Goal: Task Accomplishment & Management: Manage account settings

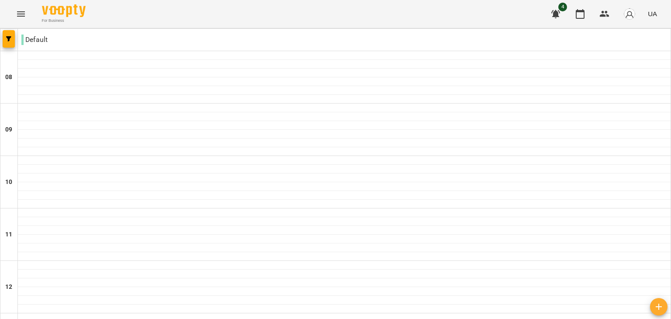
scroll to position [245, 0]
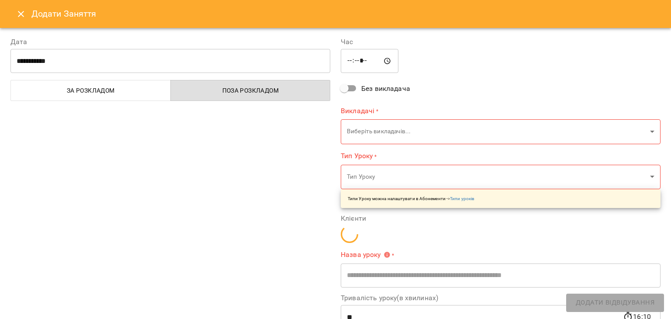
type input "**********"
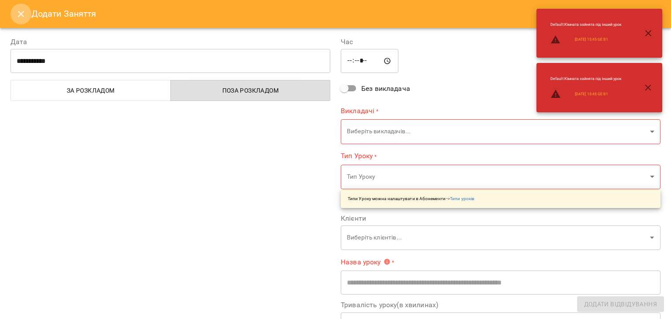
click at [17, 9] on icon "Close" at bounding box center [21, 14] width 10 height 10
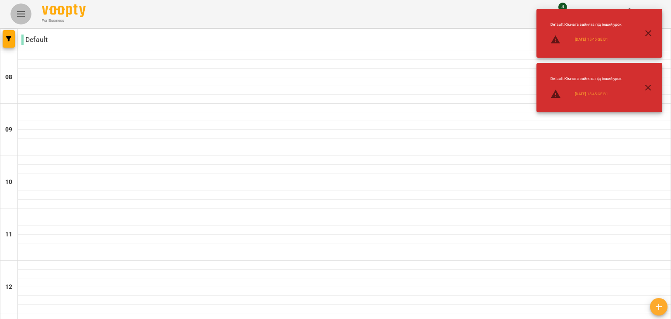
click at [17, 9] on icon "Menu" at bounding box center [21, 14] width 10 height 10
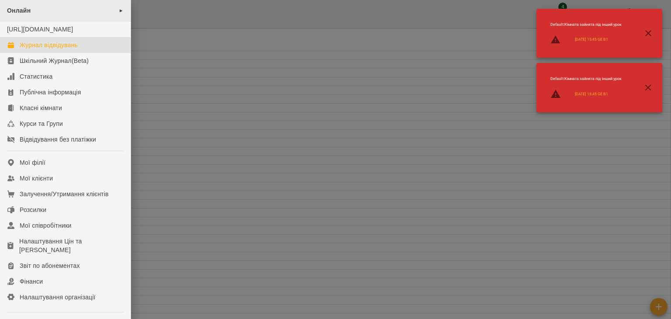
click at [33, 7] on div "Онлайн ►" at bounding box center [65, 10] width 131 height 21
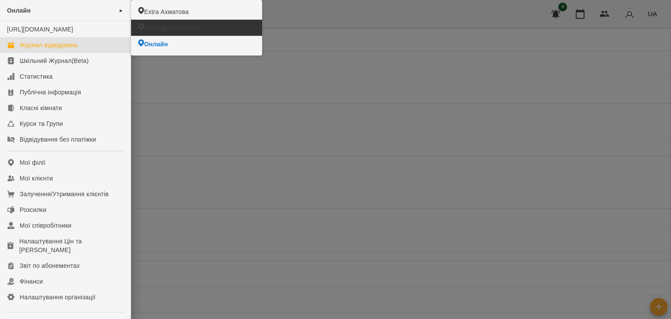
drag, startPoint x: 176, startPoint y: 25, endPoint x: 222, endPoint y: 39, distance: 48.1
click at [177, 25] on span "Extra Драгоманова" at bounding box center [171, 28] width 55 height 9
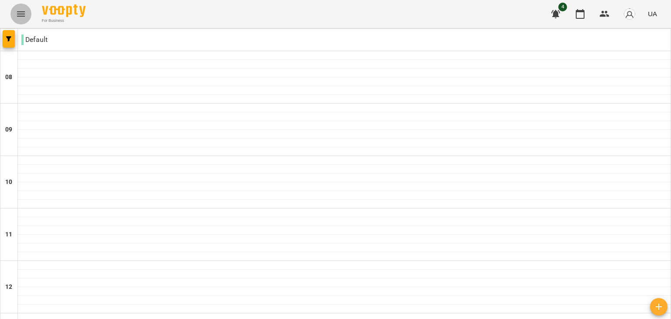
click at [24, 14] on icon "Menu" at bounding box center [21, 14] width 10 height 10
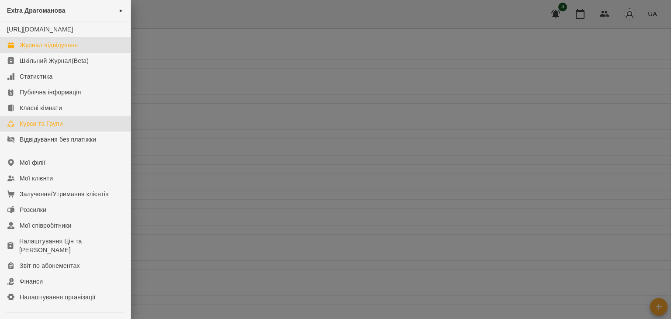
click at [56, 127] on link "Курси та Групи" at bounding box center [65, 124] width 131 height 16
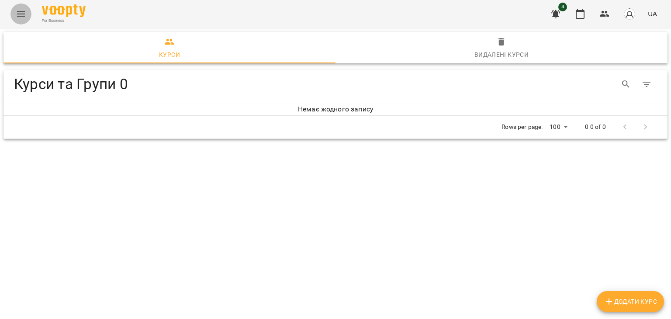
click at [21, 18] on icon "Menu" at bounding box center [21, 14] width 10 height 10
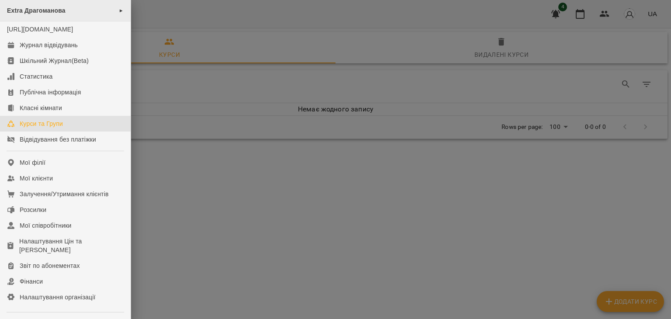
click at [17, 18] on div "Extra Драгоманова ►" at bounding box center [65, 10] width 131 height 21
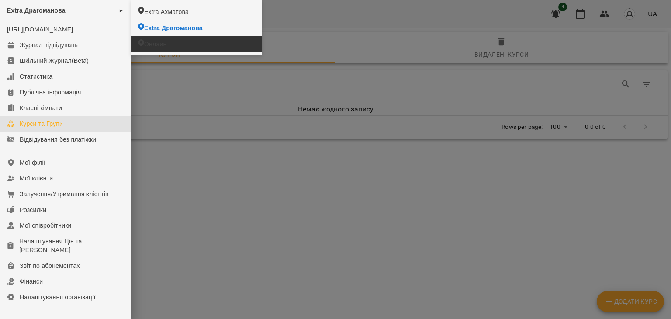
click at [147, 47] on span "Онлайн" at bounding box center [155, 44] width 22 height 9
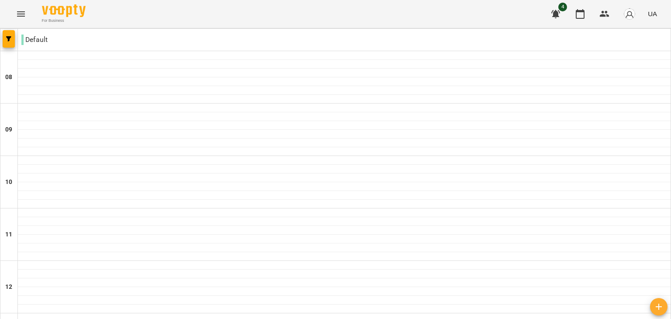
click at [17, 19] on icon "Menu" at bounding box center [21, 14] width 10 height 10
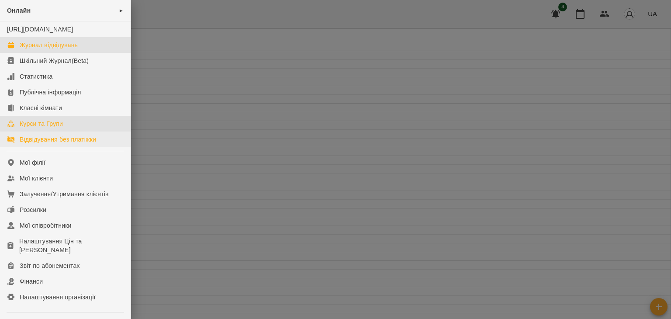
drag, startPoint x: 29, startPoint y: 132, endPoint x: 114, endPoint y: 149, distance: 86.1
click at [30, 128] on div "Курси та Групи" at bounding box center [41, 123] width 43 height 9
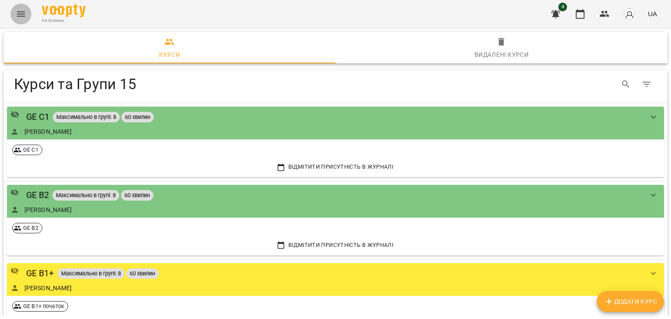
click at [20, 13] on icon "Menu" at bounding box center [21, 14] width 10 height 10
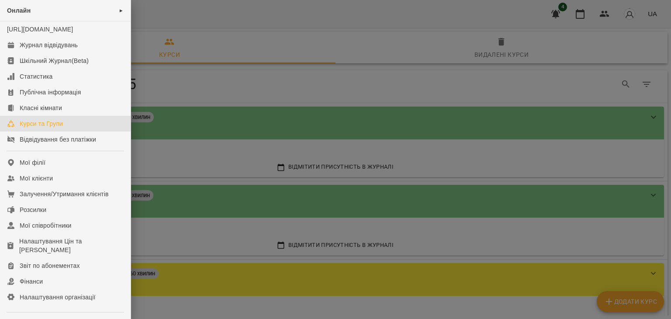
click at [20, 13] on span "Онлайн" at bounding box center [19, 10] width 24 height 7
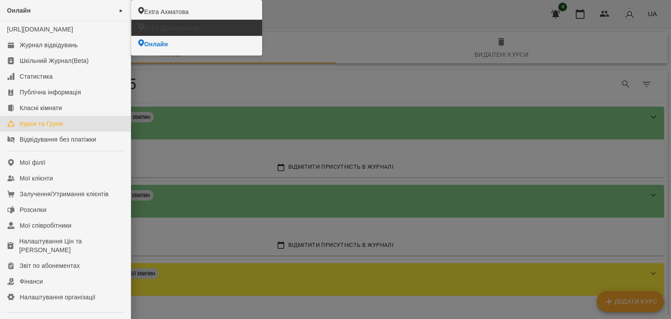
click at [149, 25] on span "Extra Драгоманова" at bounding box center [171, 28] width 55 height 9
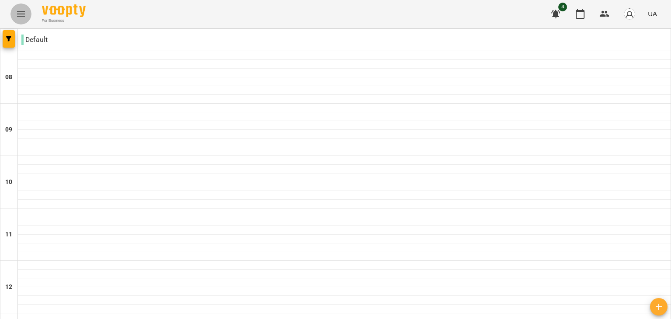
click at [21, 16] on icon "Menu" at bounding box center [21, 13] width 8 height 5
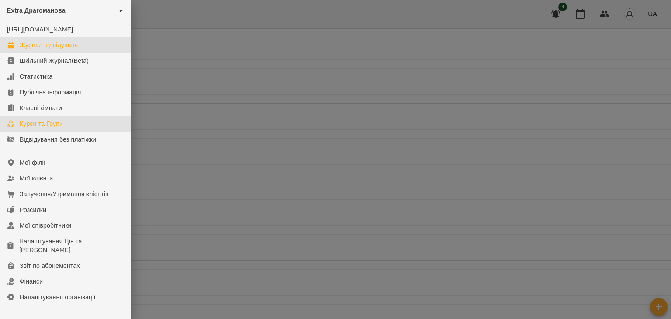
drag, startPoint x: 40, startPoint y: 133, endPoint x: 61, endPoint y: 132, distance: 20.6
click at [40, 128] on div "Курси та Групи" at bounding box center [41, 123] width 43 height 9
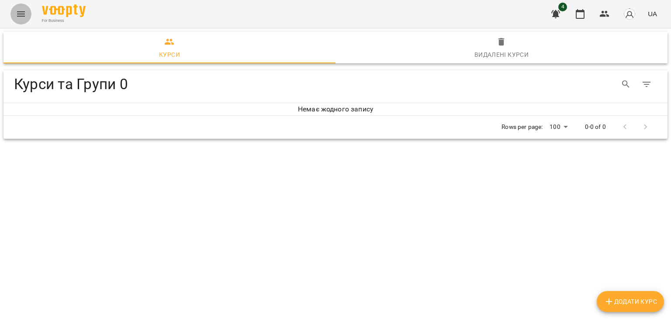
click at [16, 16] on icon "Menu" at bounding box center [21, 14] width 10 height 10
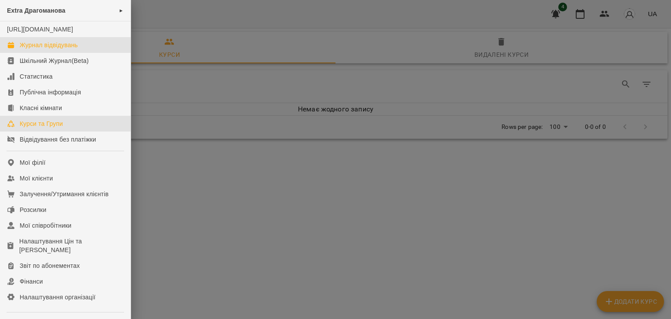
click at [69, 49] on div "Журнал відвідувань" at bounding box center [49, 45] width 58 height 9
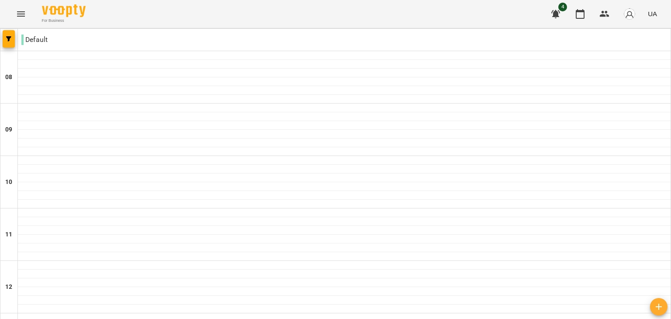
scroll to position [420, 0]
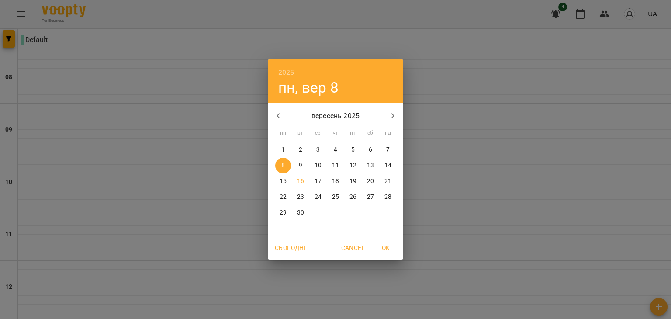
click at [284, 177] on p "15" at bounding box center [283, 181] width 7 height 9
type input "**********"
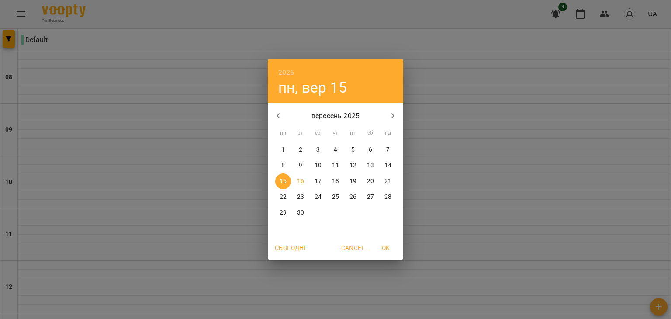
click at [298, 179] on p "16" at bounding box center [300, 181] width 7 height 9
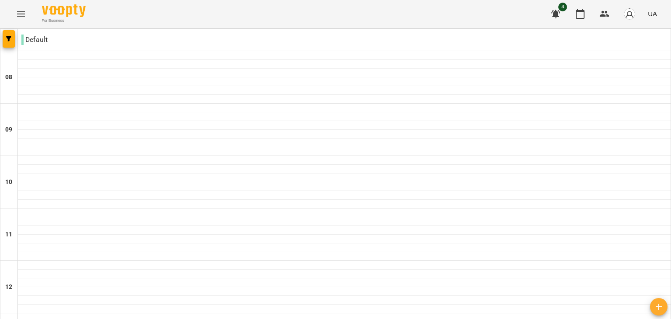
scroll to position [0, 0]
